Goal: Submit feedback/report problem

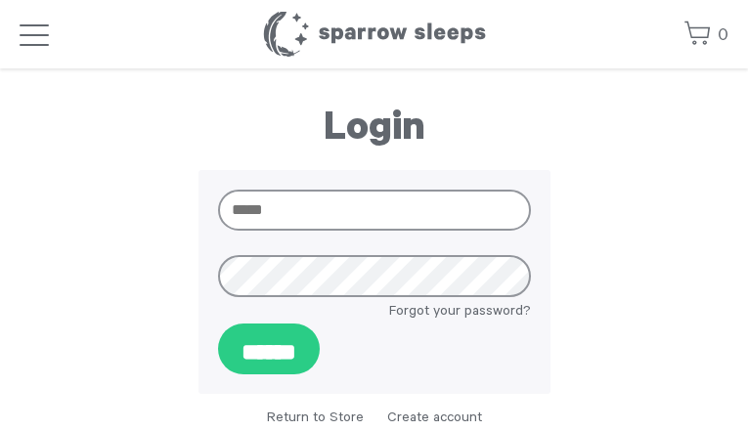
type input "**********"
type input "*********"
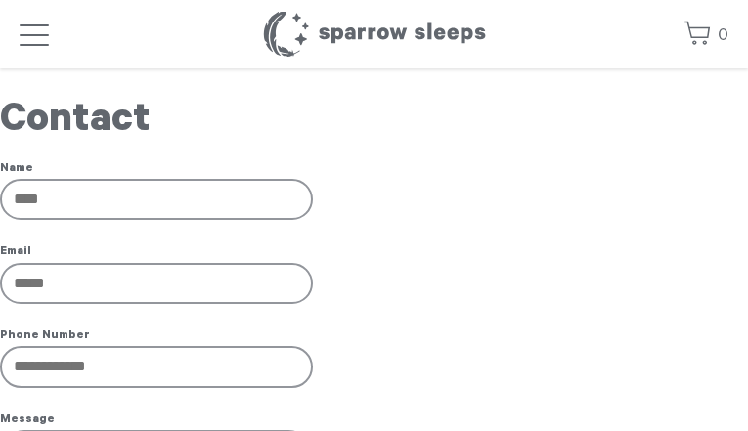
type input "**********"
